Goal: Check status: Check status

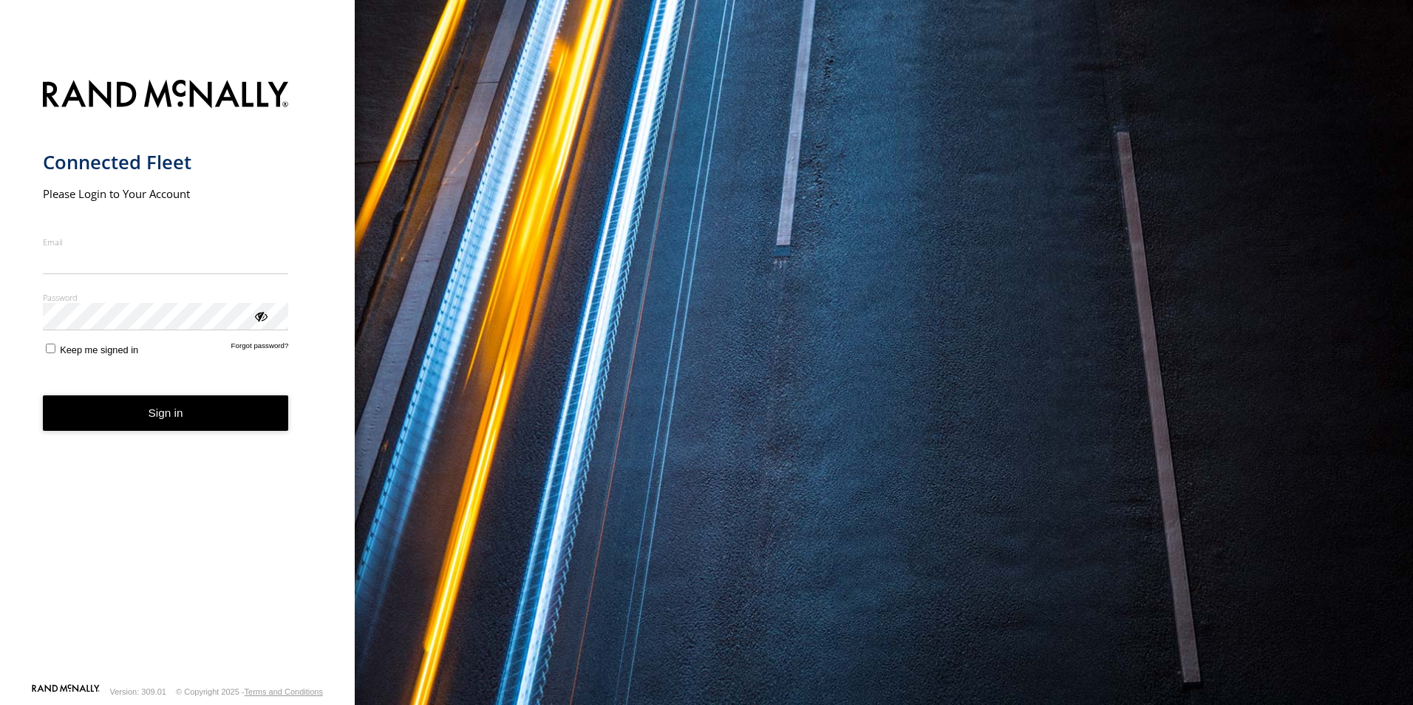
type input "**********"
click at [147, 431] on button "Sign in" at bounding box center [166, 413] width 246 height 36
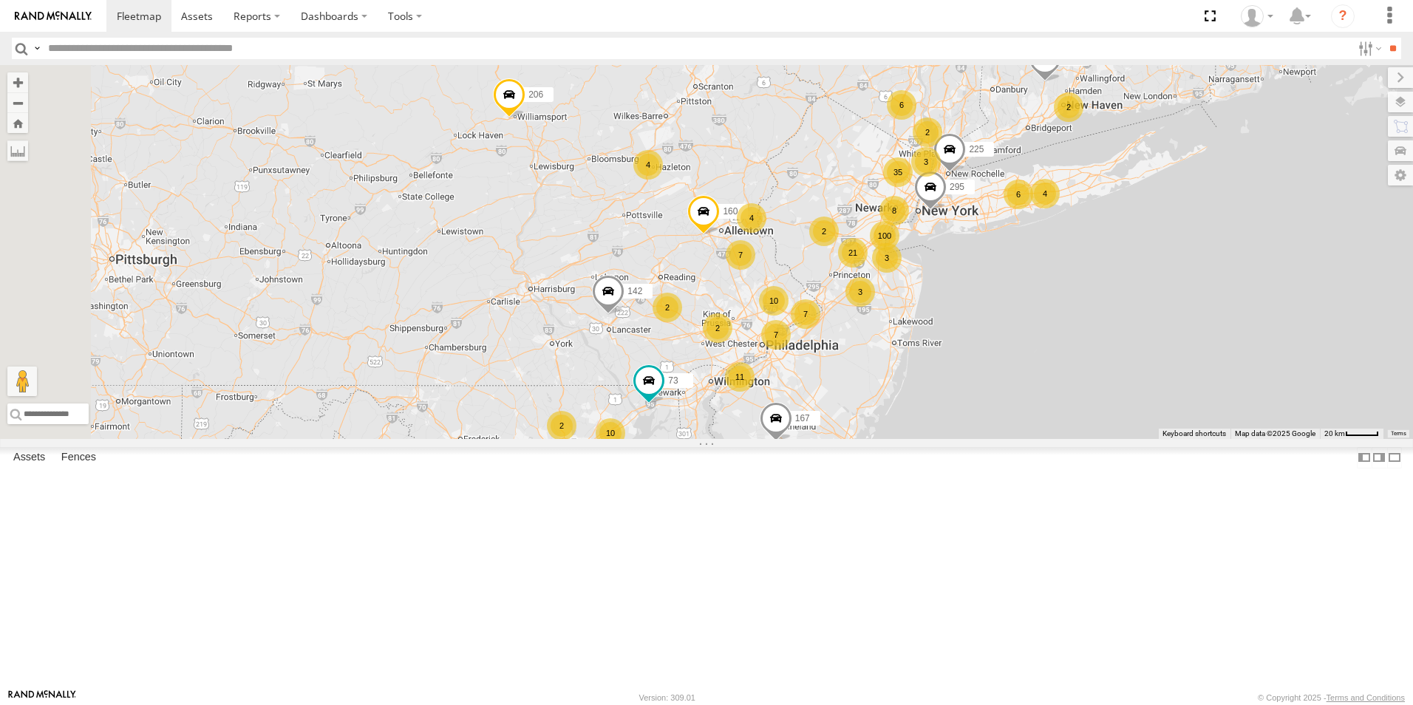
drag, startPoint x: 631, startPoint y: 294, endPoint x: 938, endPoint y: 293, distance: 306.7
click at [938, 293] on div "157 167 206 142 141 144 100 11 10 8 11 10 21 4 6 6 7 166 4 35 2 7 5 2 5 7 225 7…" at bounding box center [706, 252] width 1413 height 374
